Goal: Information Seeking & Learning: Check status

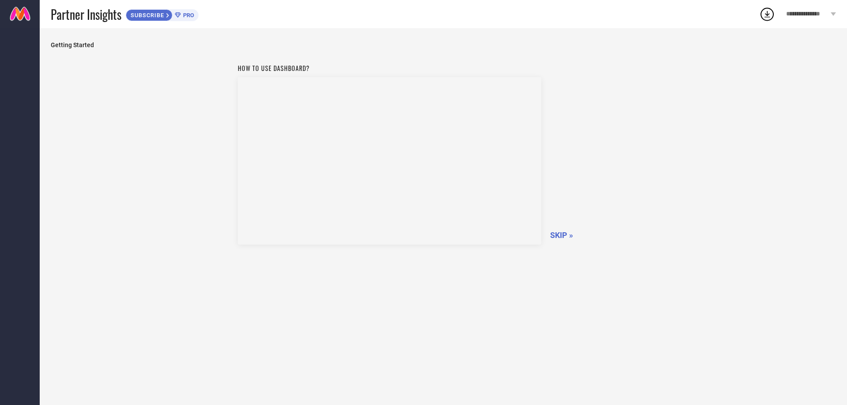
click at [555, 237] on span "SKIP »" at bounding box center [561, 235] width 23 height 9
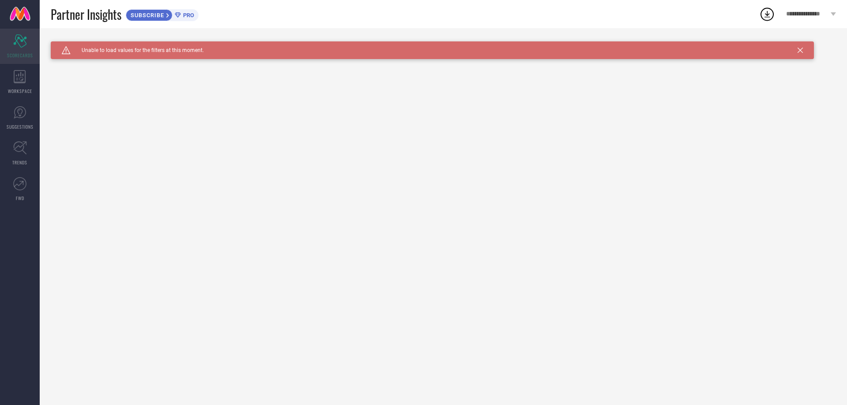
click at [11, 37] on div "Scorecard SCORECARDS" at bounding box center [20, 46] width 40 height 35
click at [20, 80] on icon at bounding box center [20, 76] width 12 height 13
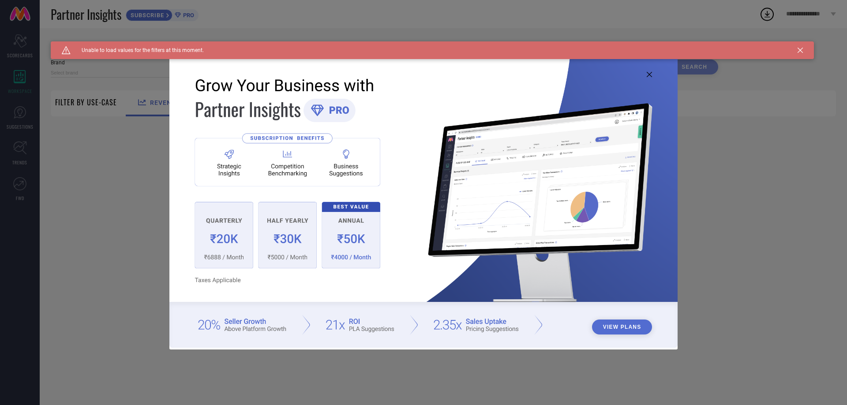
type input "1 STOP FASHION"
type input "All"
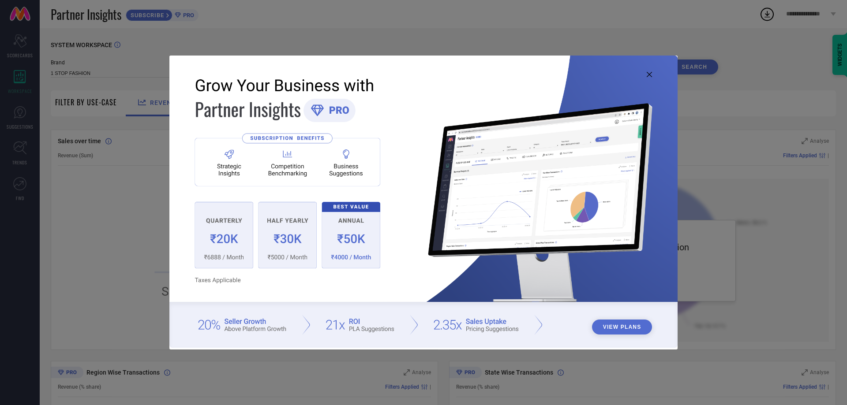
click at [650, 74] on icon at bounding box center [649, 74] width 5 height 5
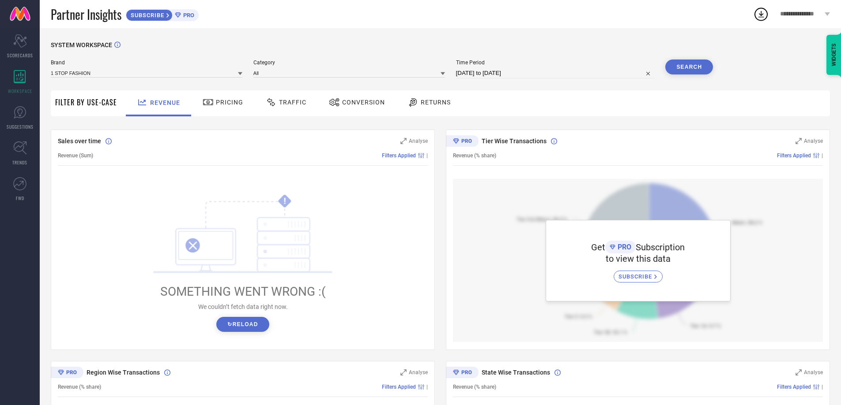
click at [182, 15] on span "PRO" at bounding box center [187, 15] width 13 height 7
